Goal: Task Accomplishment & Management: Manage account settings

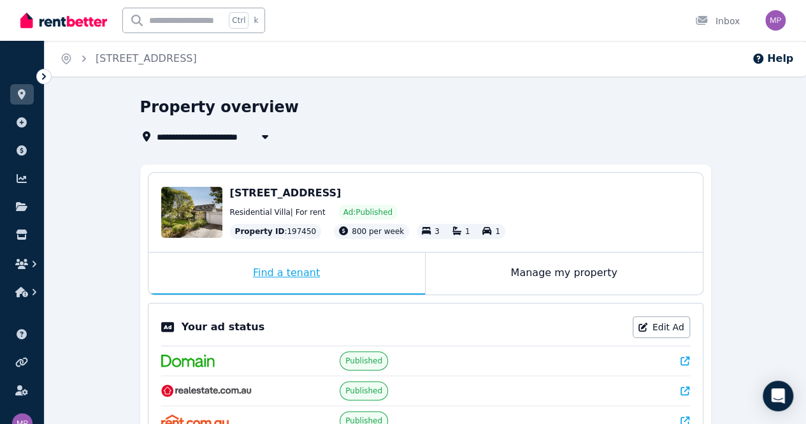
click at [287, 272] on div "Find a tenant" at bounding box center [286, 273] width 277 height 42
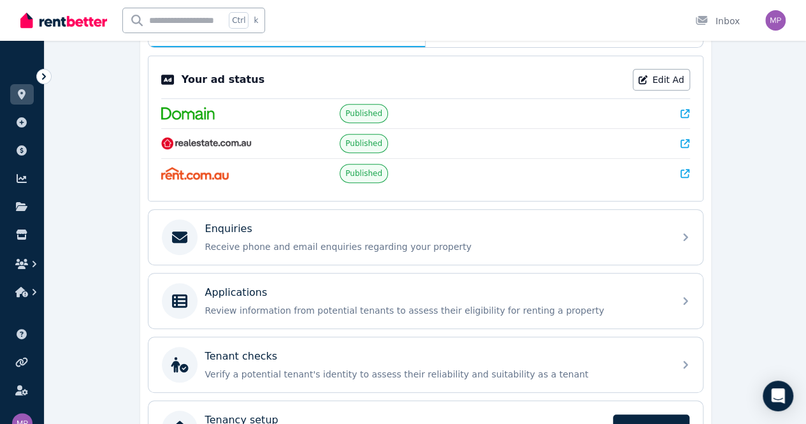
scroll to position [247, 0]
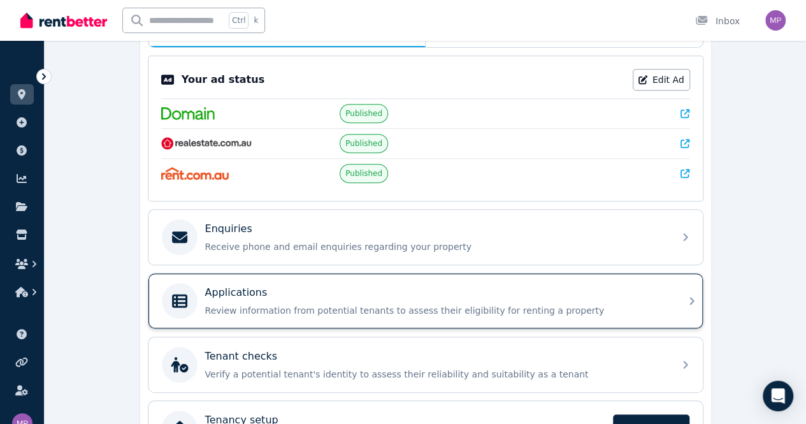
click at [413, 309] on p "Review information from potential tenants to assess their eligibility for renti…" at bounding box center [435, 310] width 461 height 13
